Goal: Information Seeking & Learning: Learn about a topic

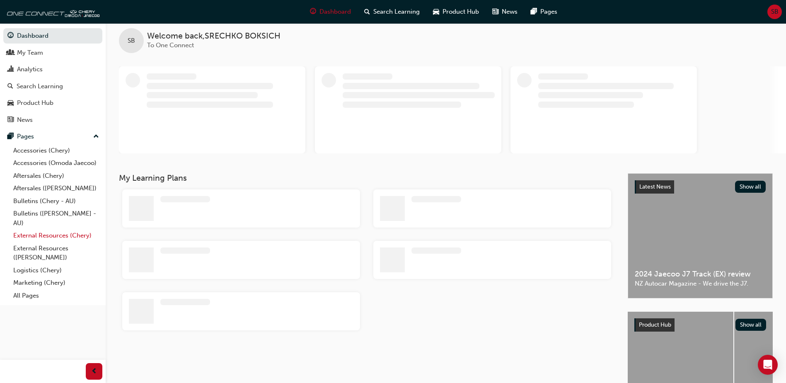
scroll to position [10, 0]
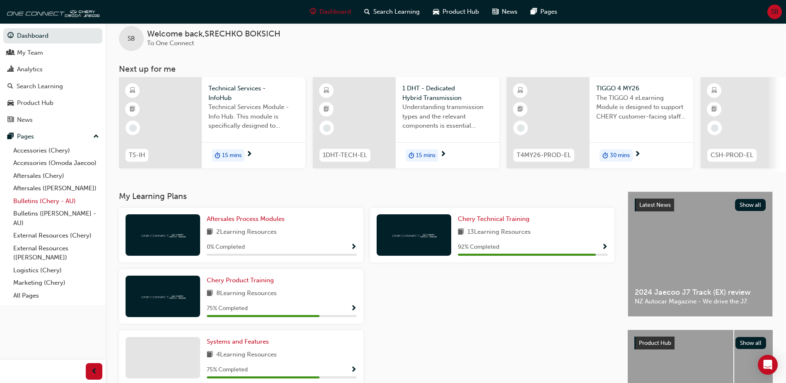
click at [60, 197] on link "Bulletins (Chery - AU)" at bounding box center [56, 201] width 92 height 13
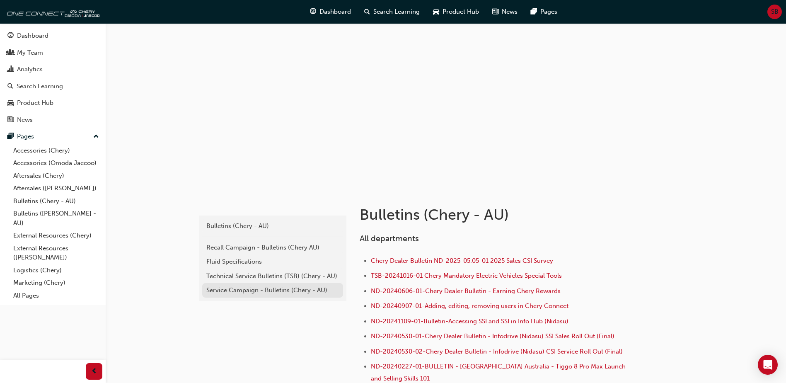
click at [269, 288] on div "Service Campaign - Bulletins (Chery - AU)" at bounding box center [272, 290] width 133 height 10
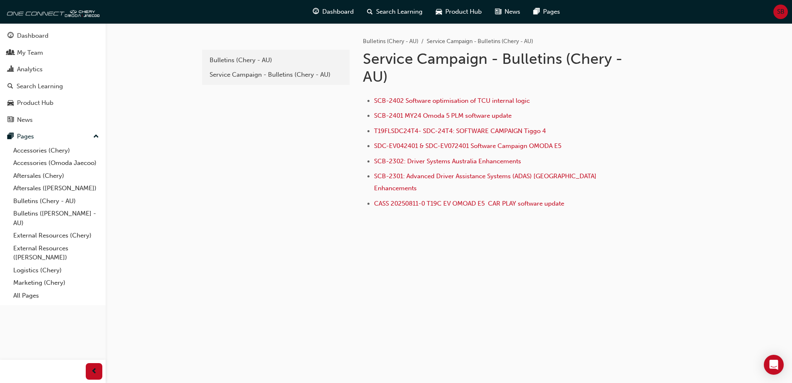
click at [469, 96] on li "SCB-2402 Software optimisation of TCU internal logic" at bounding box center [503, 102] width 258 height 12
click at [469, 99] on span "SCB-2402 Software optimisation of TCU internal logic" at bounding box center [452, 100] width 156 height 7
click at [378, 134] on span "T19FLSDC24T4- SDC-24T4: SOFTWARE CAMPAIGN Tiggo 4" at bounding box center [460, 130] width 172 height 7
click at [448, 161] on span "SCB-2302: Driver Systems Australia Enhancements" at bounding box center [447, 160] width 147 height 7
click at [269, 65] on link "Bulletins (Chery - AU)" at bounding box center [276, 60] width 141 height 15
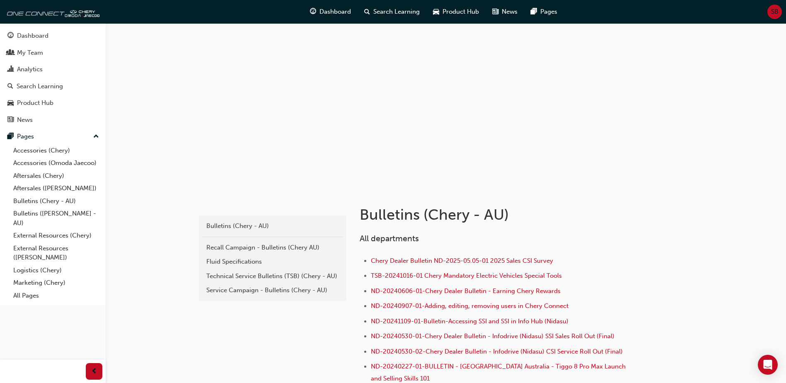
click at [293, 298] on div "Bulletins (Chery - AU) Recall Campaign - Bulletins (Chery AU) Fluid Specificati…" at bounding box center [273, 257] width 148 height 85
click at [288, 292] on div "Service Campaign - Bulletins (Chery - AU)" at bounding box center [272, 290] width 133 height 10
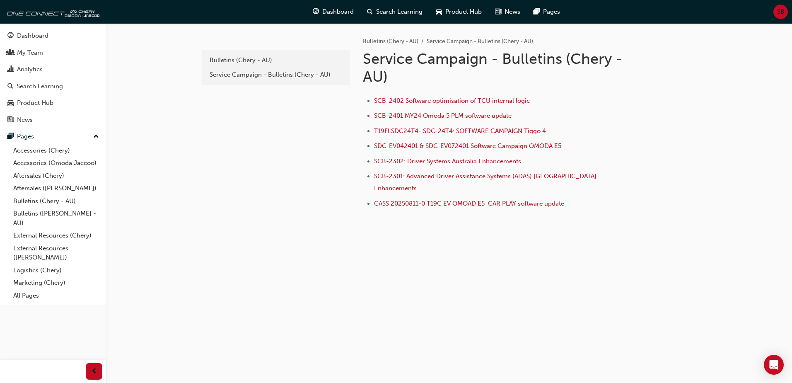
click at [396, 162] on span "SCB-2302: Driver Systems Australia Enhancements" at bounding box center [447, 160] width 147 height 7
click at [265, 71] on div "Service Campaign - Bulletins (Chery - AU)" at bounding box center [276, 75] width 133 height 10
click at [265, 64] on div "Bulletins (Chery - AU)" at bounding box center [276, 61] width 133 height 10
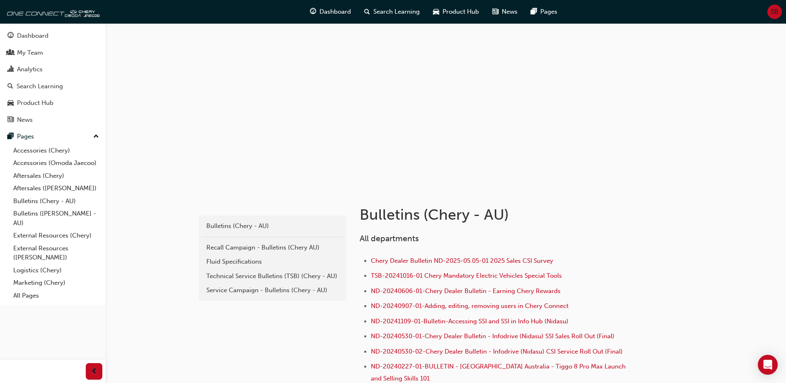
click at [328, 274] on div "Technical Service Bulletins (TSB) (Chery - AU)" at bounding box center [272, 276] width 133 height 10
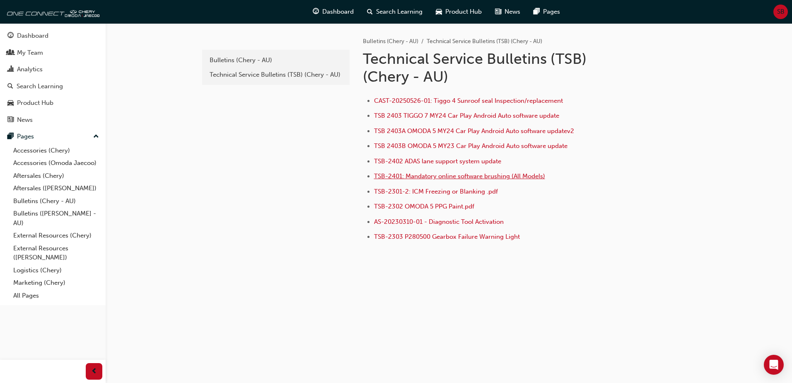
click at [397, 174] on span "TSB-2401: Mandatory online software brushing (All Models)" at bounding box center [459, 175] width 171 height 7
click at [254, 63] on div "Bulletins (Chery - AU)" at bounding box center [276, 61] width 133 height 10
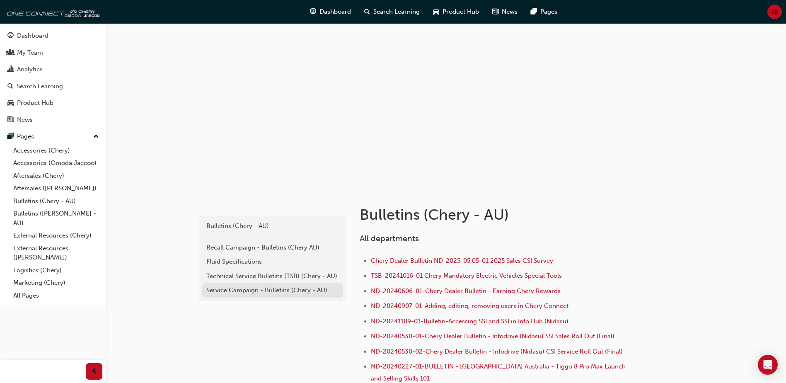
click at [306, 286] on div "Service Campaign - Bulletins (Chery - AU)" at bounding box center [272, 290] width 133 height 10
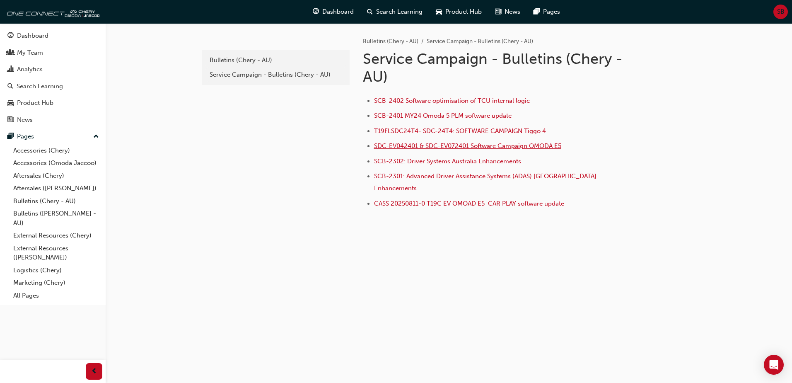
click at [466, 147] on span "SDC-EV042401 & SDC-EV072401 Software Campaign OMODA E5" at bounding box center [467, 145] width 187 height 7
